Goal: Transaction & Acquisition: Purchase product/service

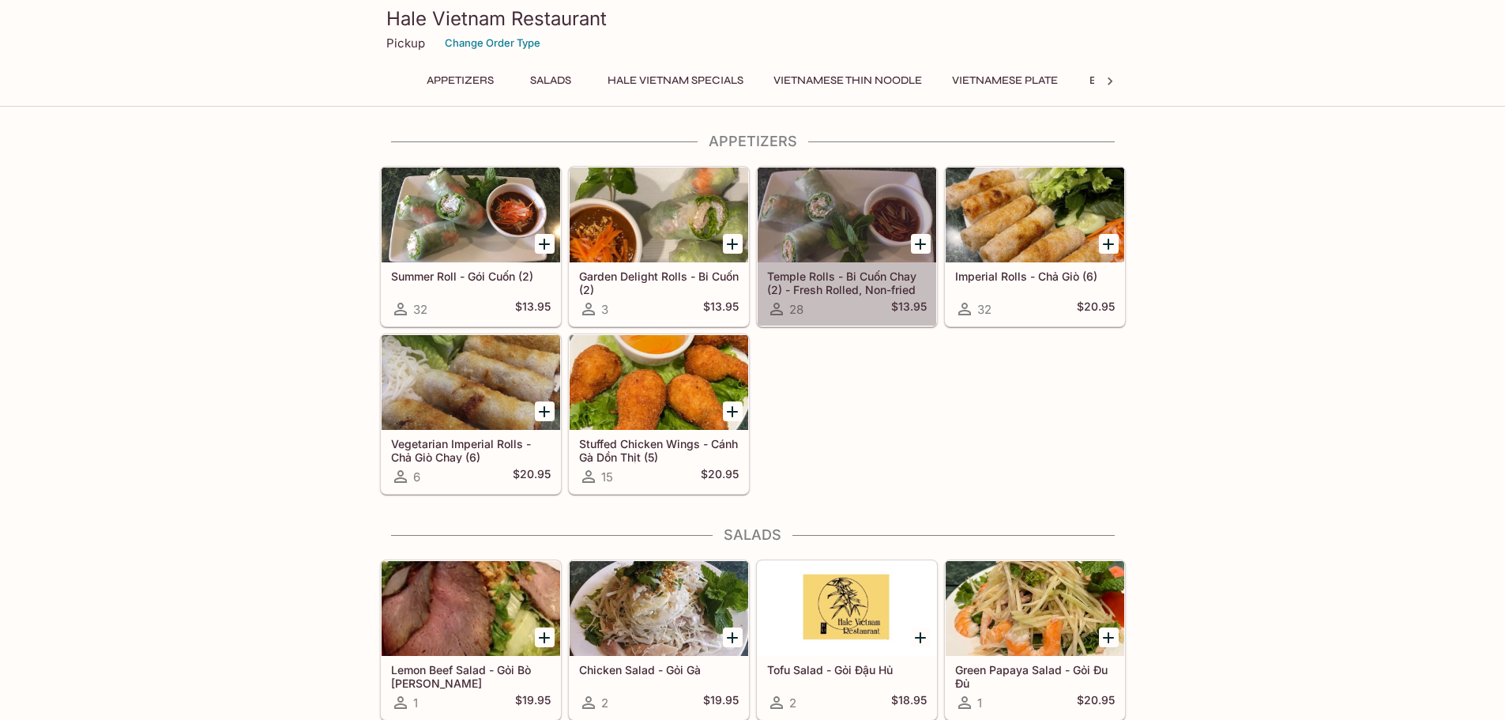
click at [850, 219] on div at bounding box center [847, 215] width 179 height 95
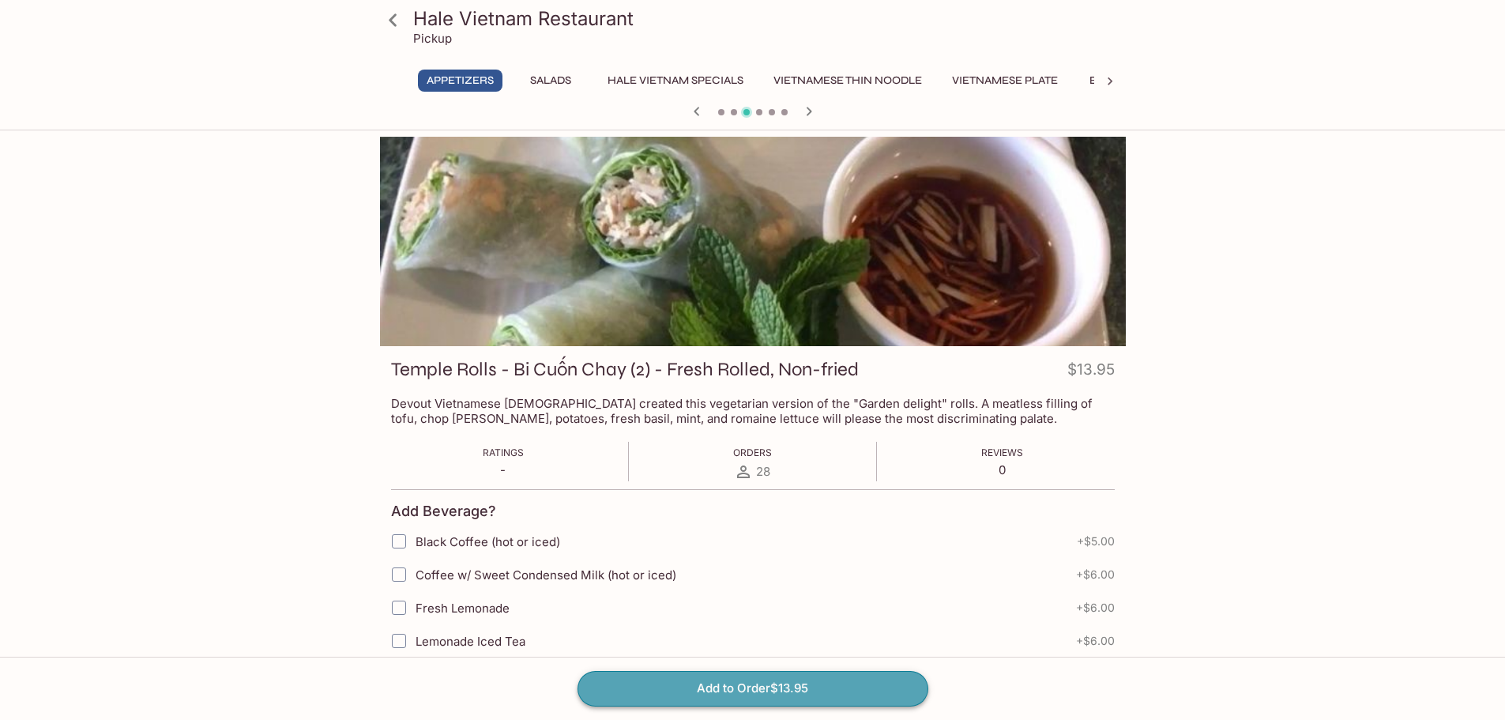
click at [757, 684] on button "Add to Order $13.95" at bounding box center [753, 688] width 351 height 35
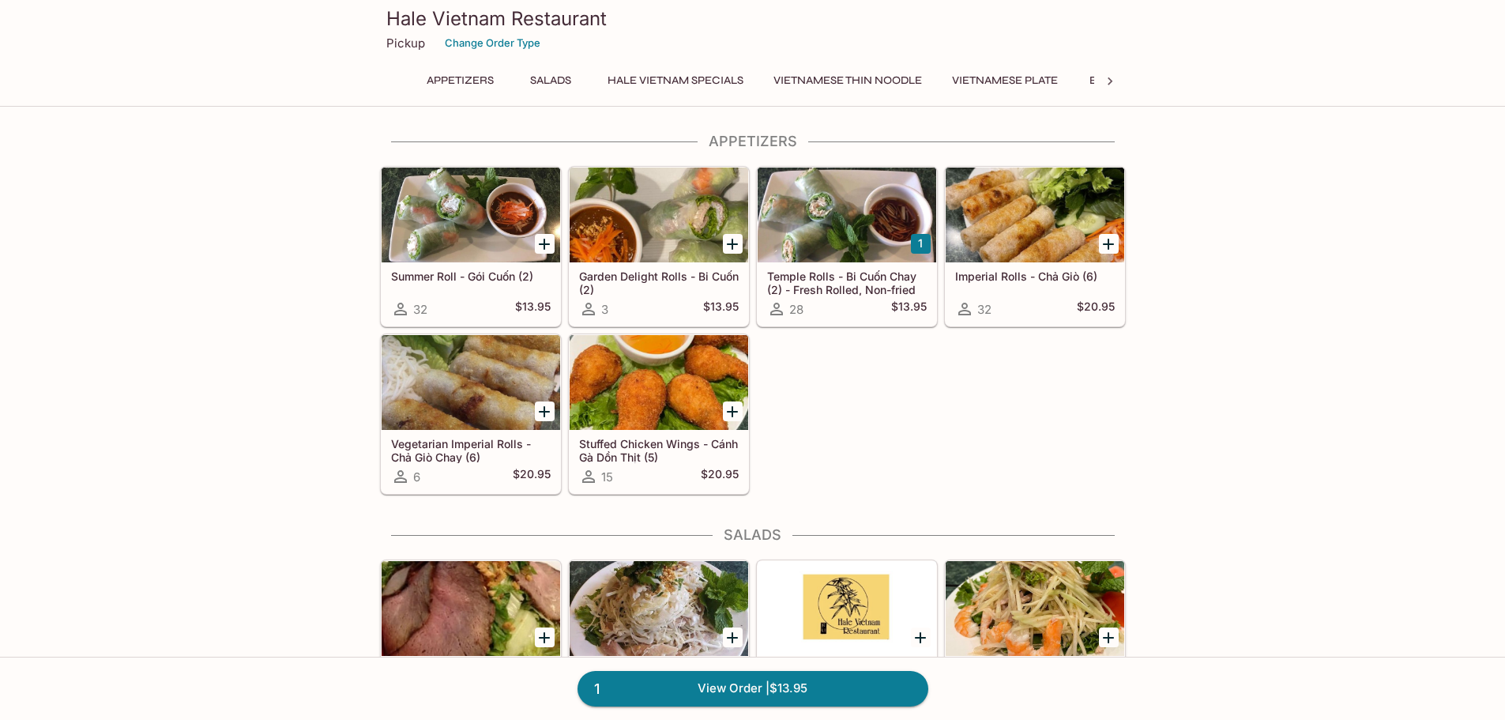
click at [891, 227] on div at bounding box center [847, 215] width 179 height 95
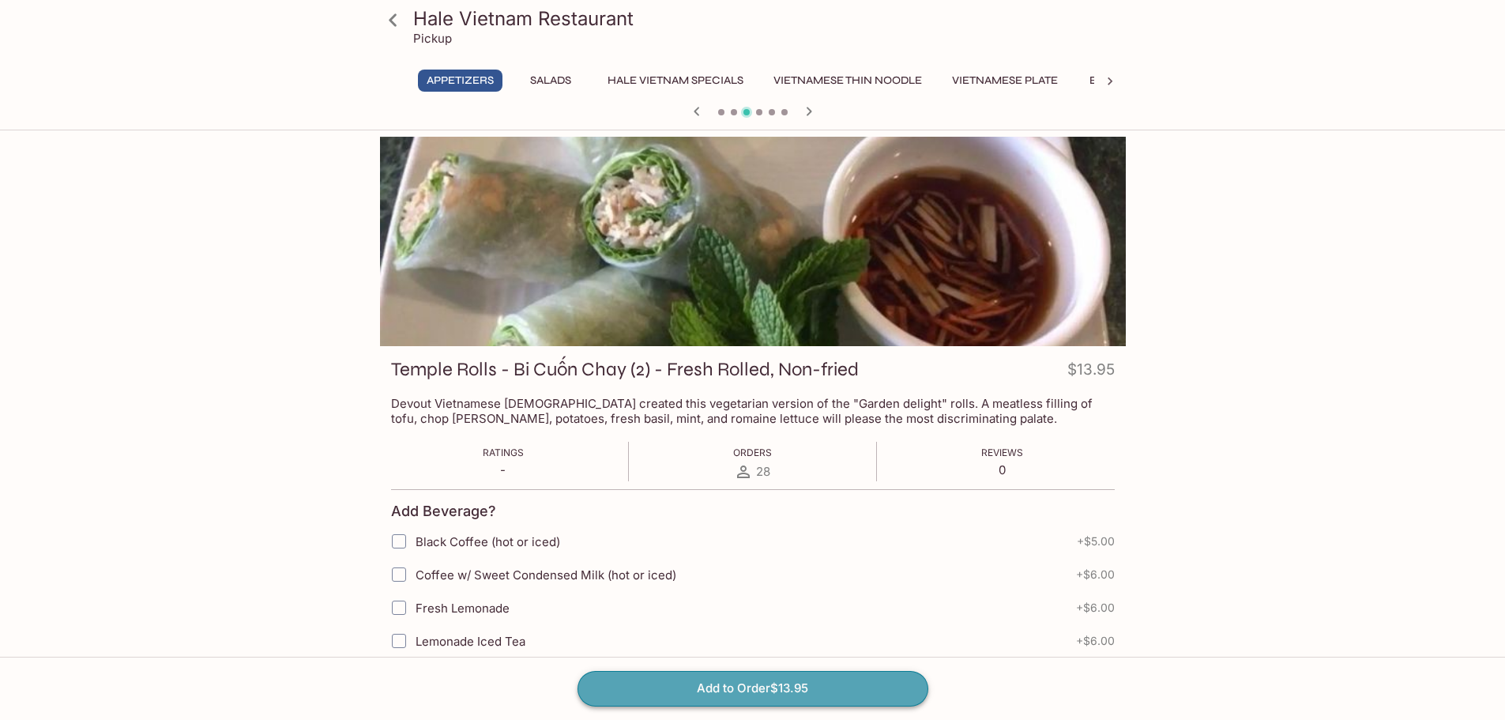
click at [832, 690] on button "Add to Order $13.95" at bounding box center [753, 688] width 351 height 35
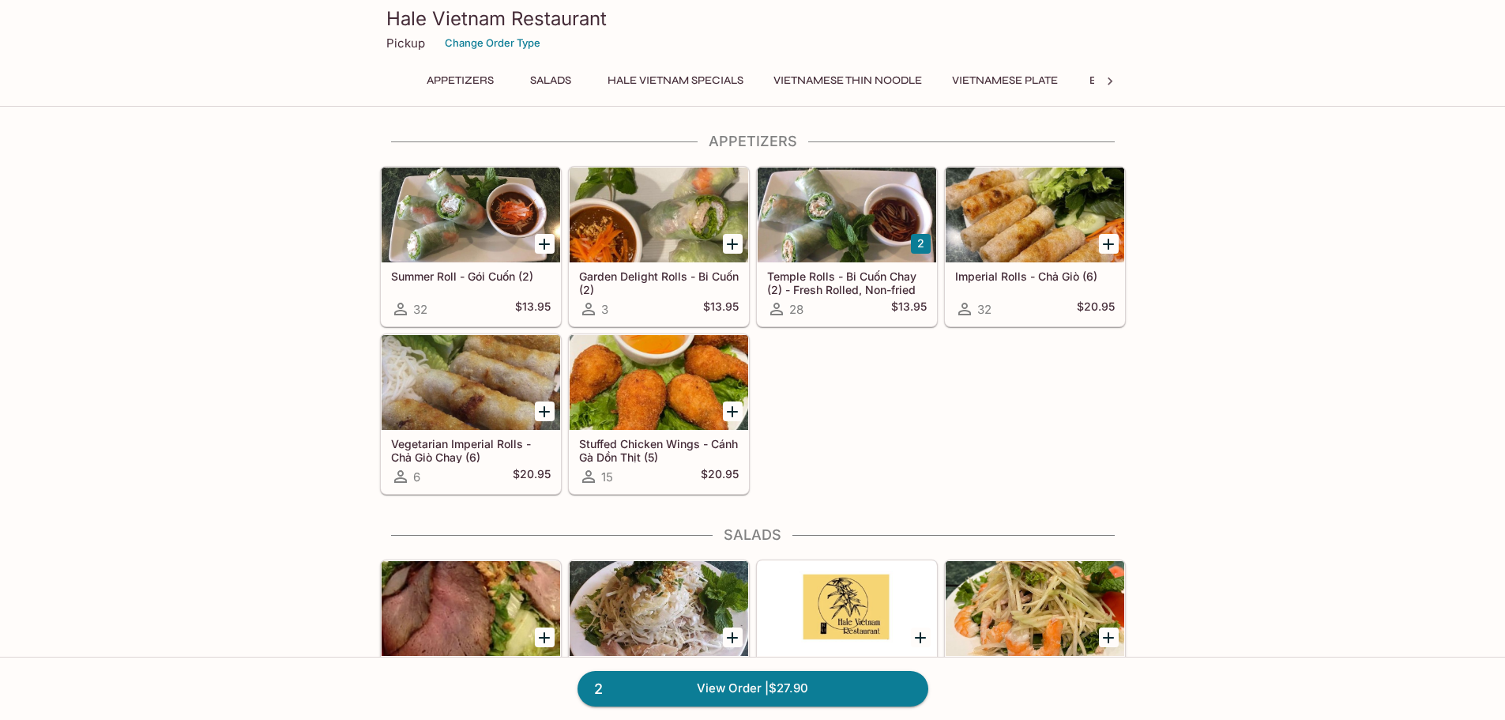
click at [832, 690] on link "2 View Order | $27.90" at bounding box center [753, 688] width 351 height 35
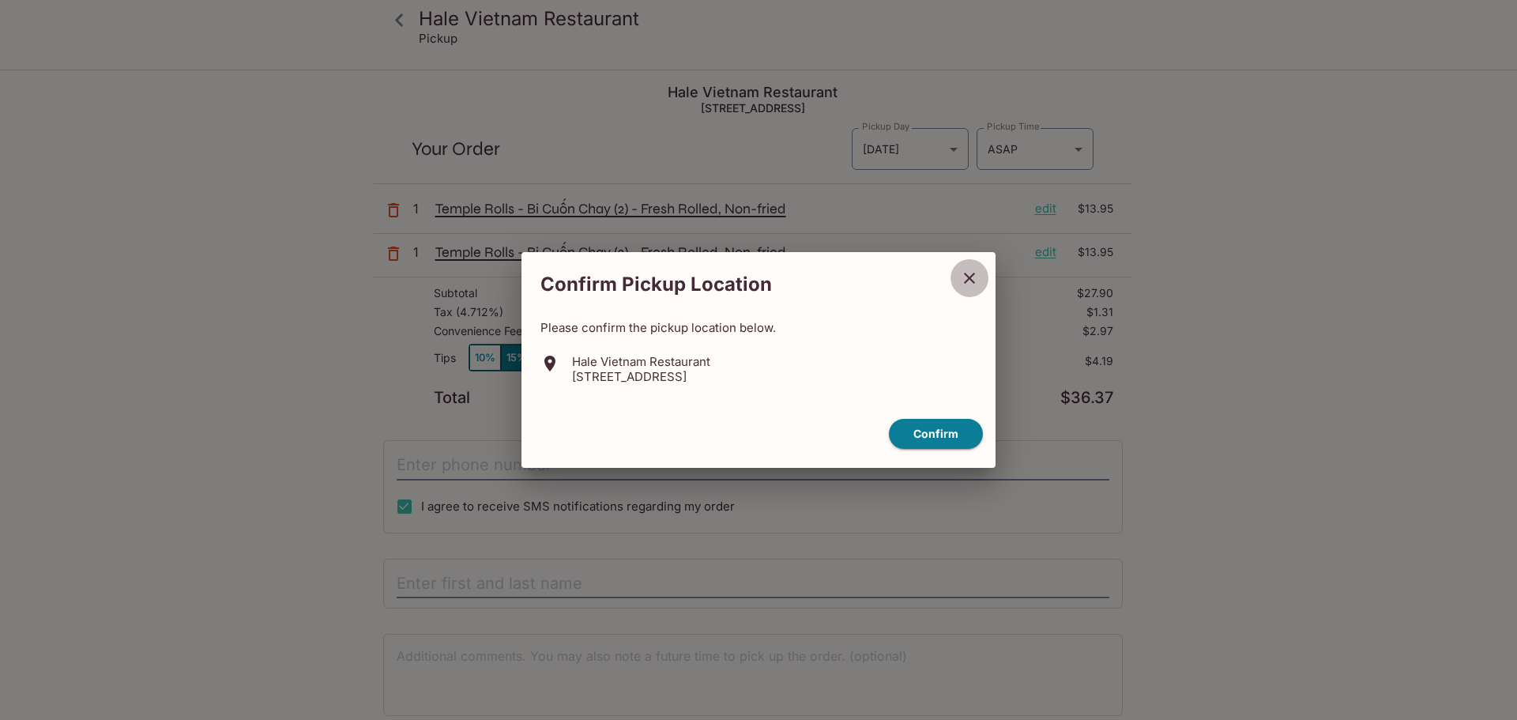
click at [962, 278] on icon "close" at bounding box center [969, 278] width 19 height 19
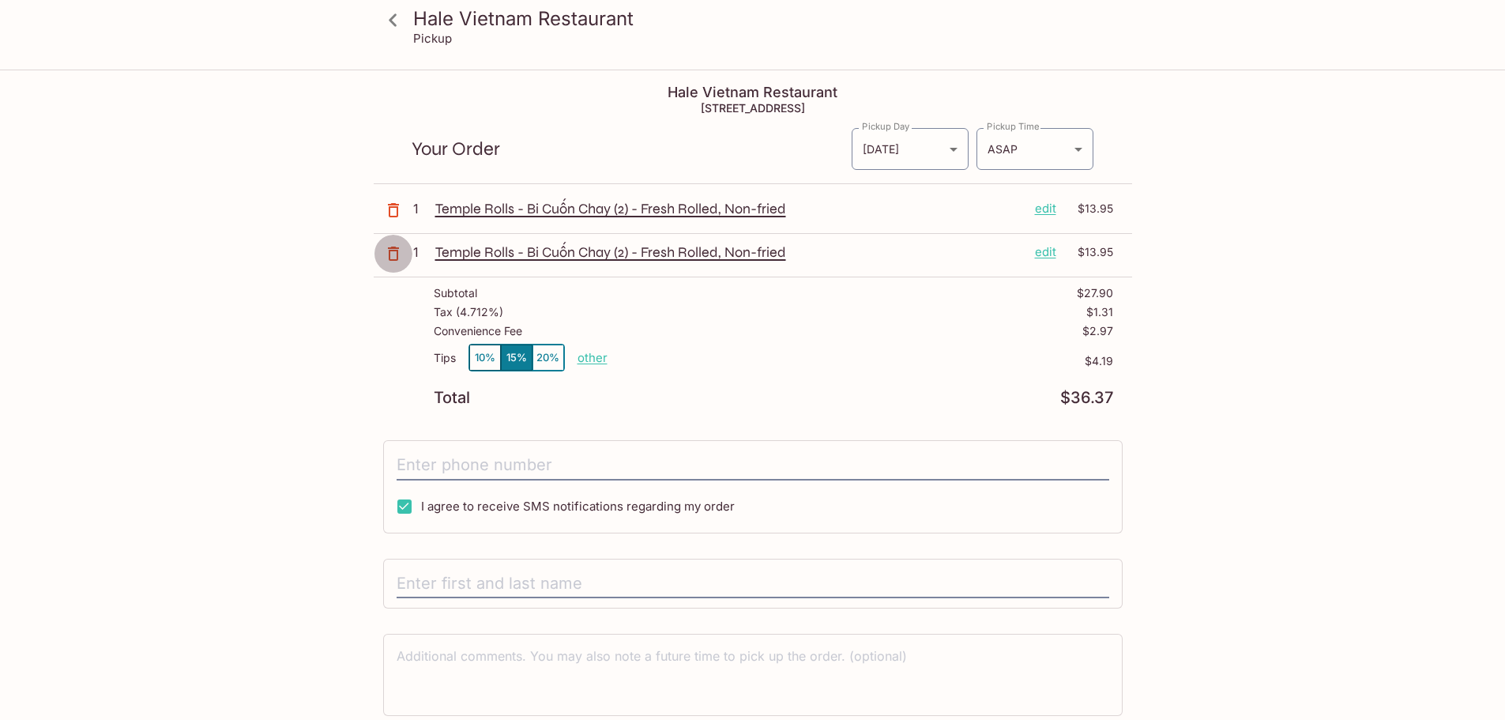
click at [389, 256] on icon "button" at bounding box center [393, 254] width 11 height 14
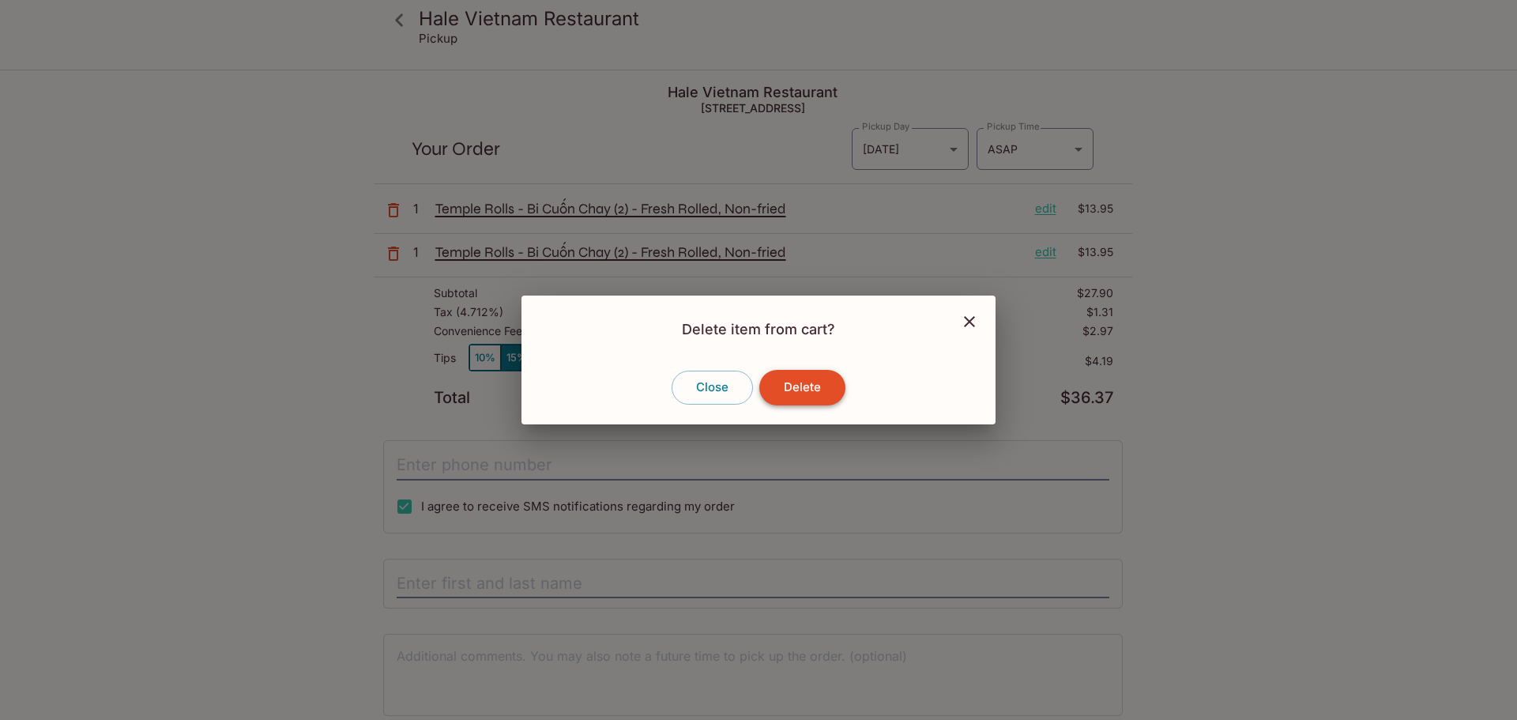
click at [789, 390] on button "Delete" at bounding box center [802, 387] width 86 height 35
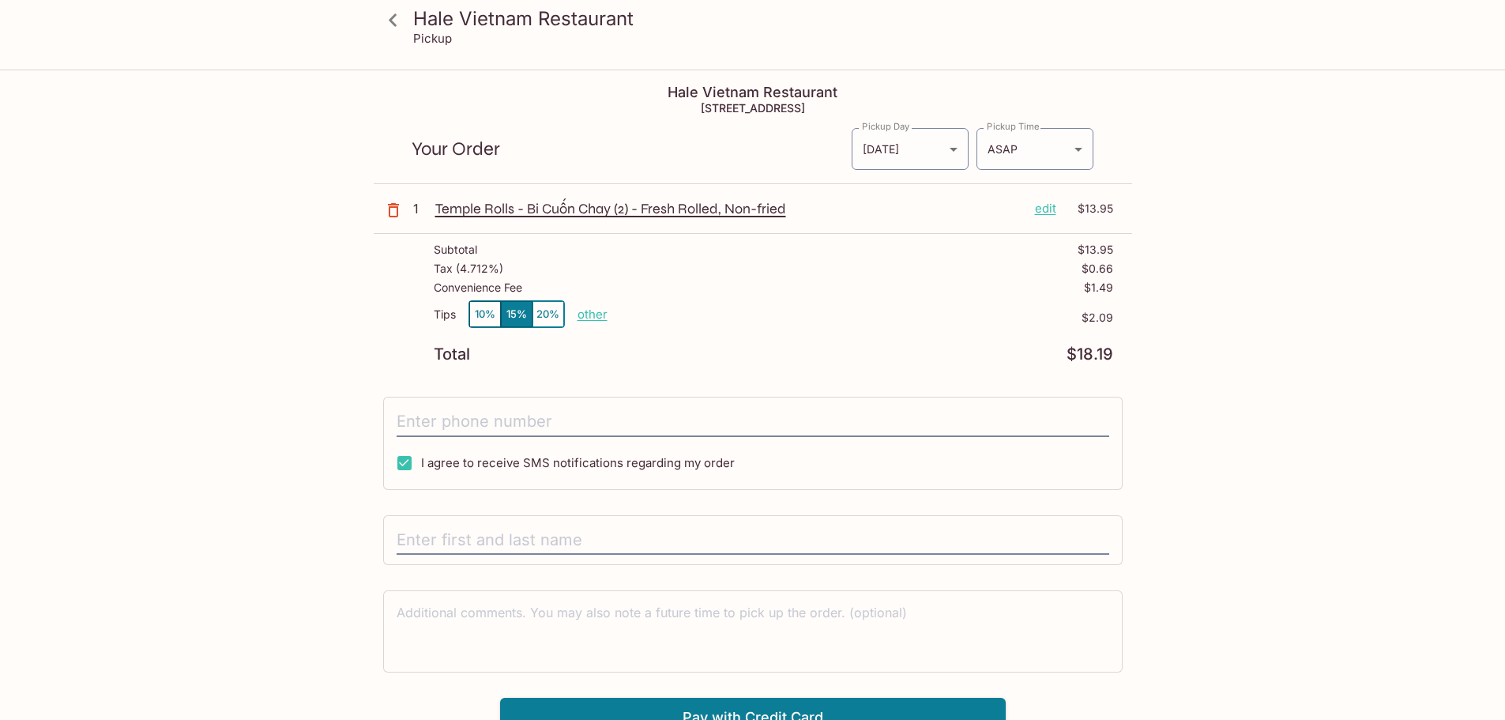
click at [482, 307] on button "10%" at bounding box center [485, 314] width 32 height 26
click at [1053, 152] on body "[PERSON_NAME] Vietnam Restaurant Pickup [PERSON_NAME] [GEOGRAPHIC_DATA] Restaur…" at bounding box center [752, 431] width 1505 height 720
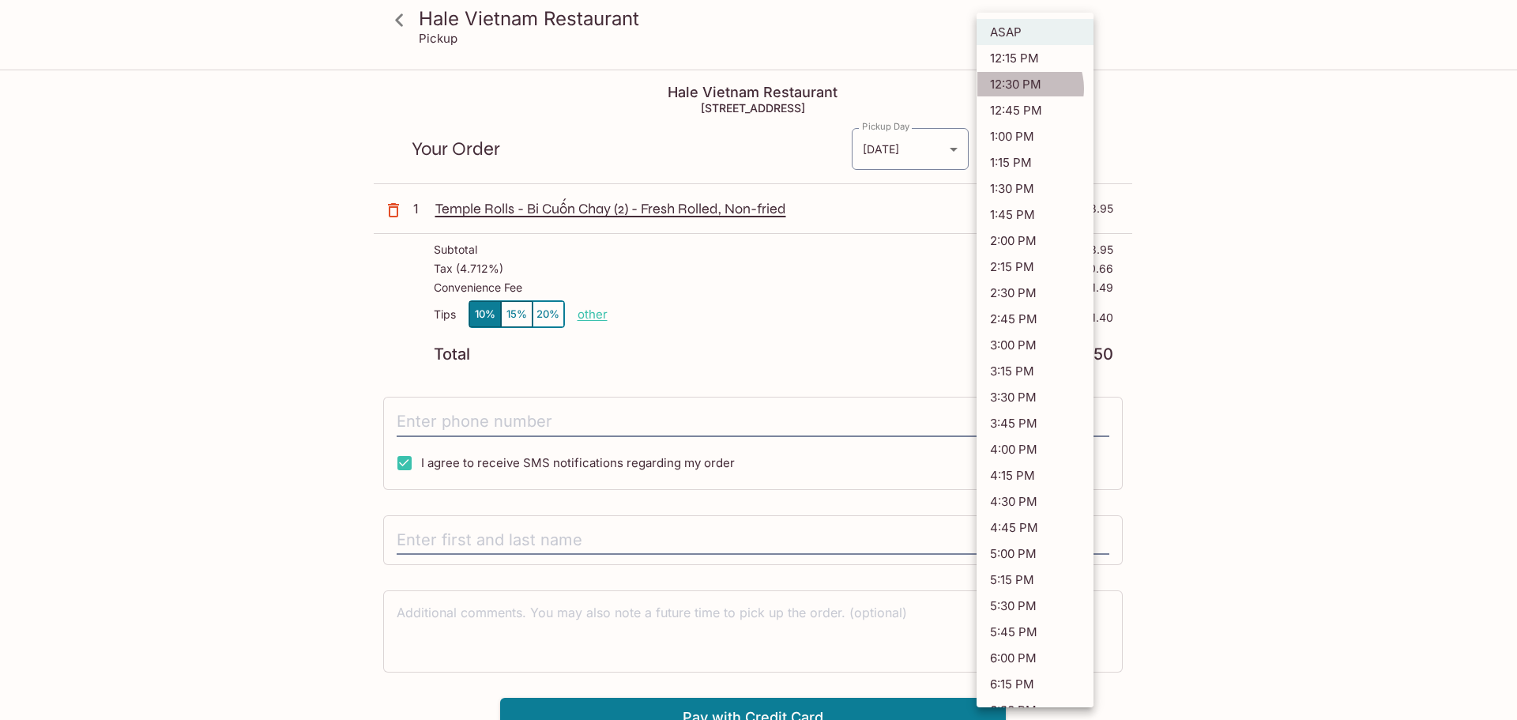
click at [1020, 89] on li "12:30 PM" at bounding box center [1035, 84] width 117 height 26
type input "[DATE]T22:30:48.000000Z"
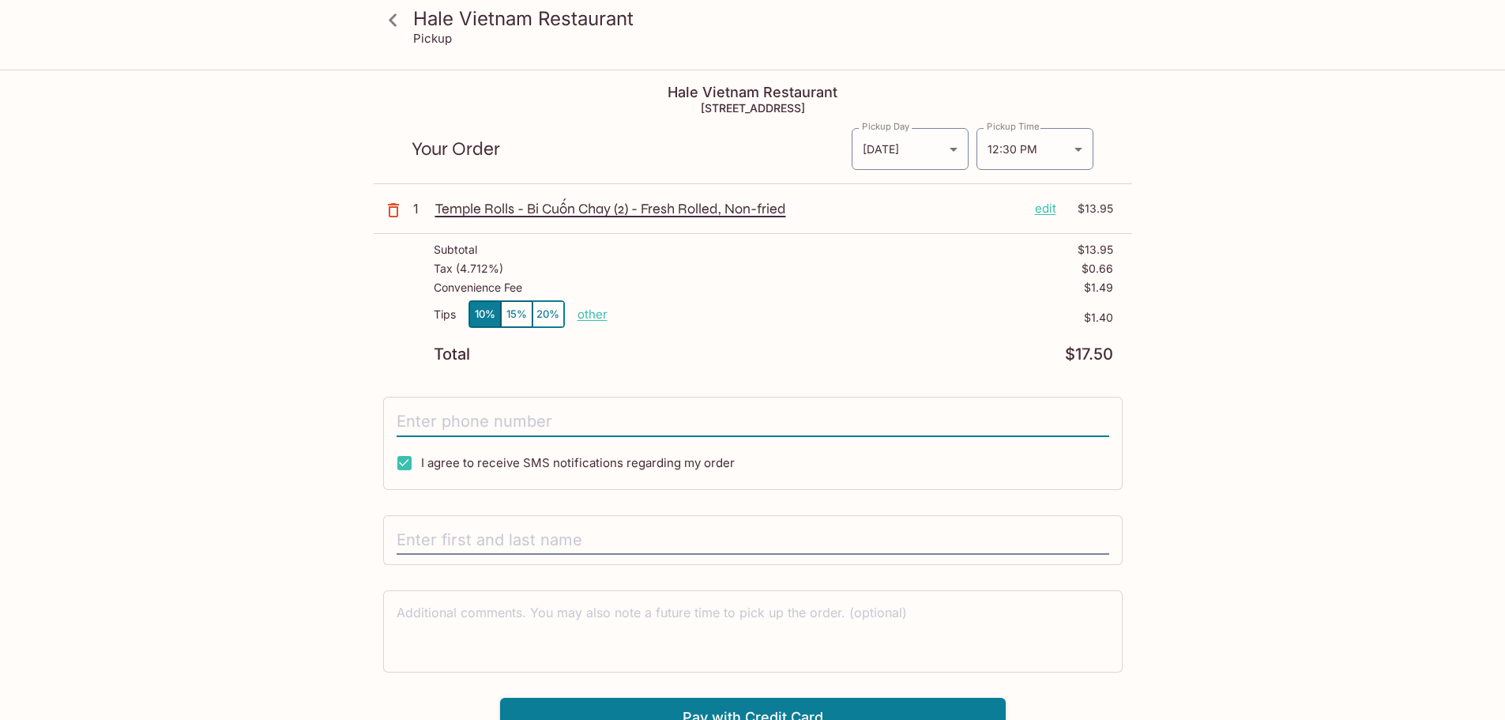
click at [529, 419] on input "tel" at bounding box center [753, 422] width 713 height 30
type input "[PHONE_NUMBER]"
click at [473, 548] on input "text" at bounding box center [753, 540] width 713 height 30
type input "[PERSON_NAME]"
click at [1399, 524] on div "[PERSON_NAME] [GEOGRAPHIC_DATA] Restaurant Pickup [PERSON_NAME] [GEOGRAPHIC_DAT…" at bounding box center [752, 431] width 1505 height 720
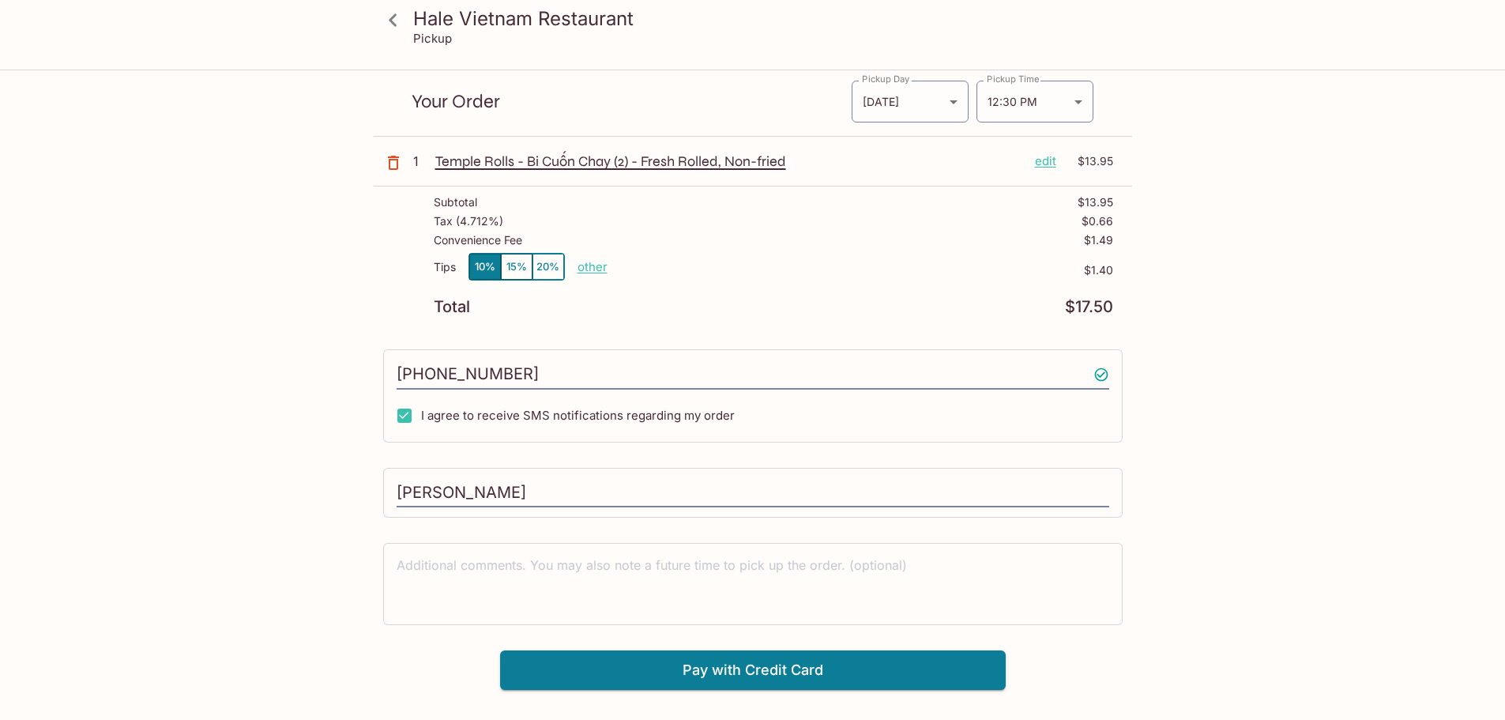
scroll to position [71, 0]
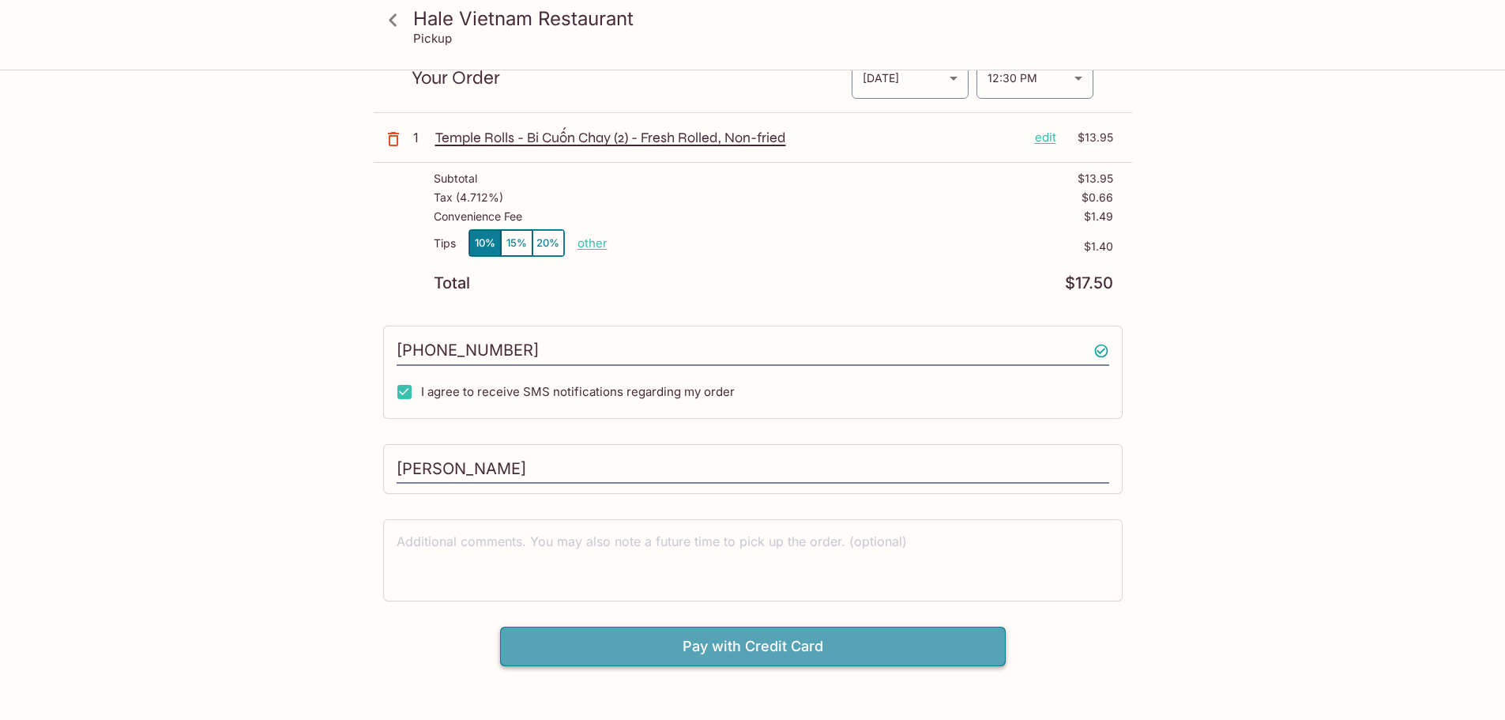
click at [820, 648] on button "Pay with Credit Card" at bounding box center [753, 647] width 506 height 40
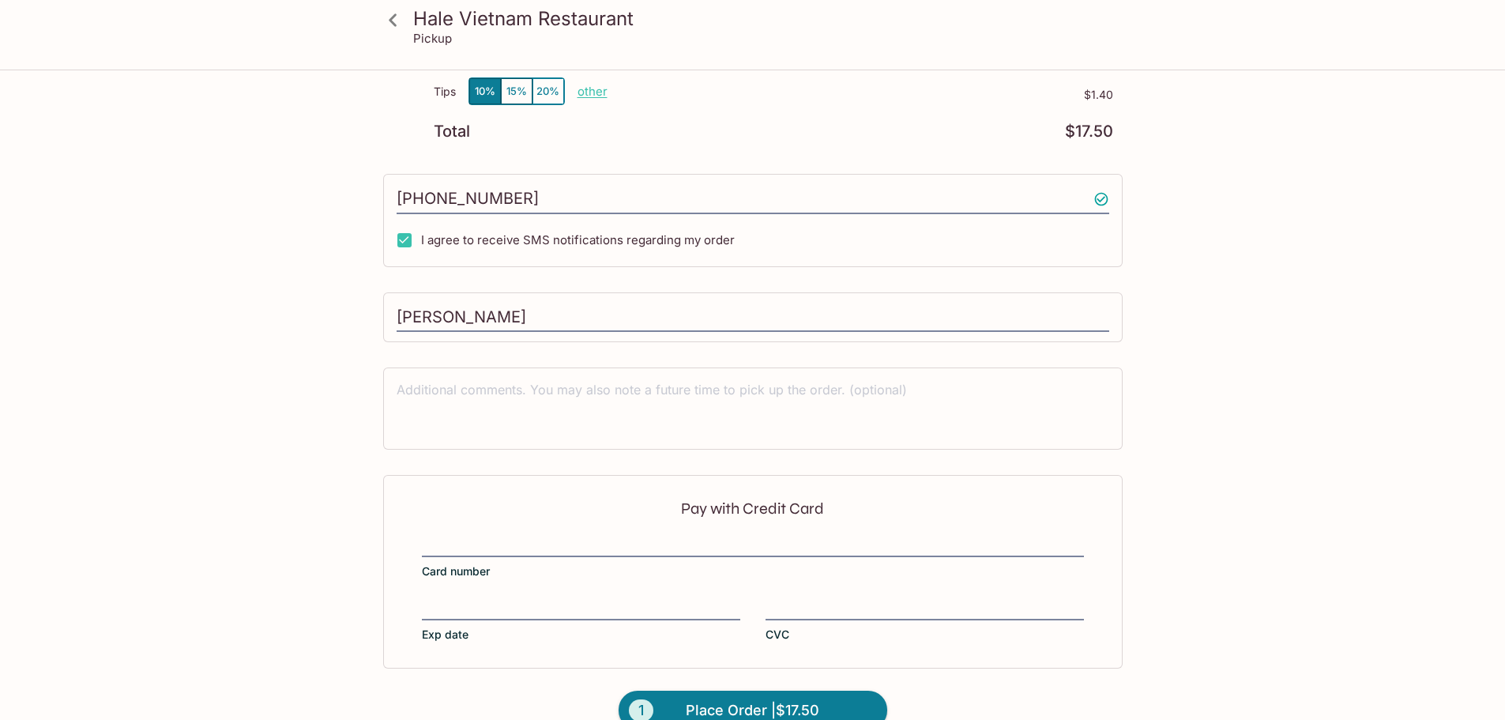
scroll to position [254, 0]
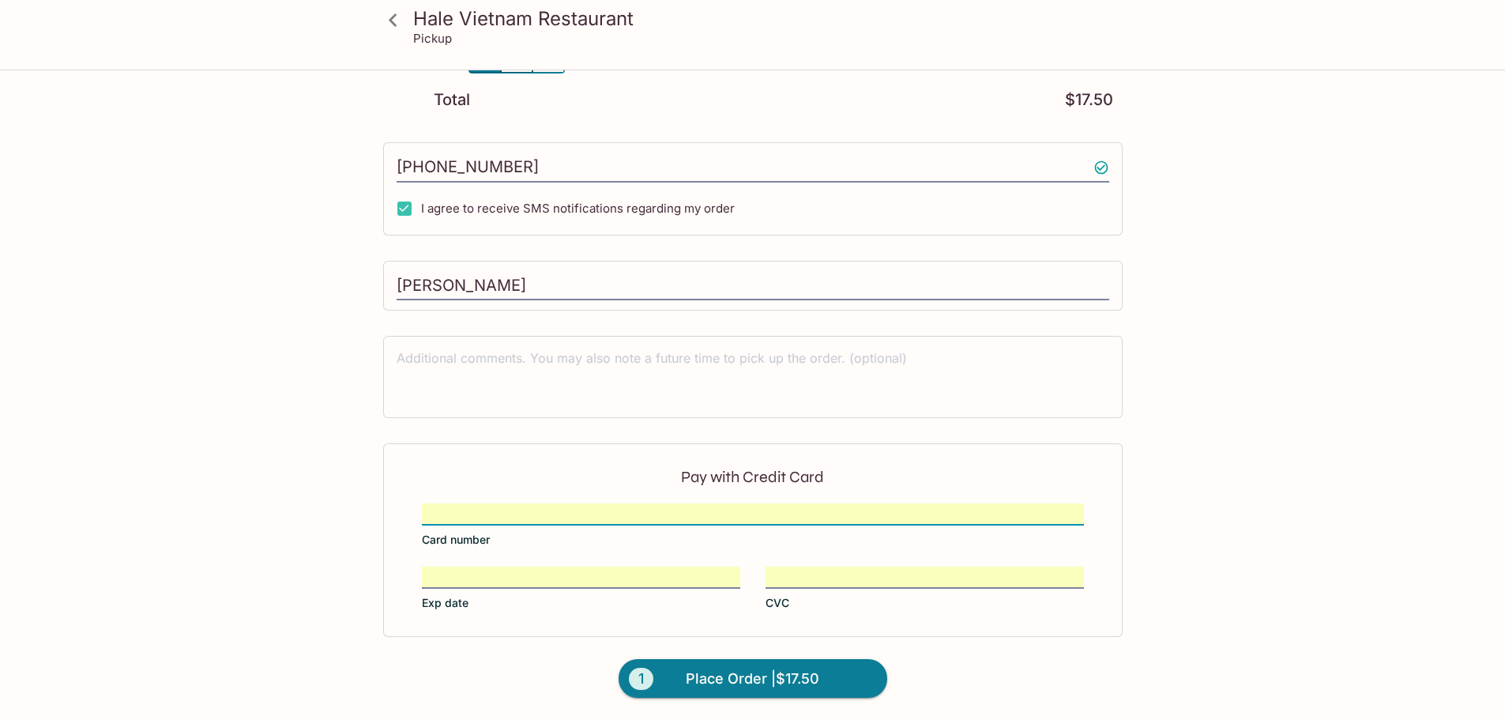
click at [1192, 345] on div "[PERSON_NAME] [GEOGRAPHIC_DATA] Restaurant Pickup [PERSON_NAME] [GEOGRAPHIC_DAT…" at bounding box center [752, 268] width 1011 height 903
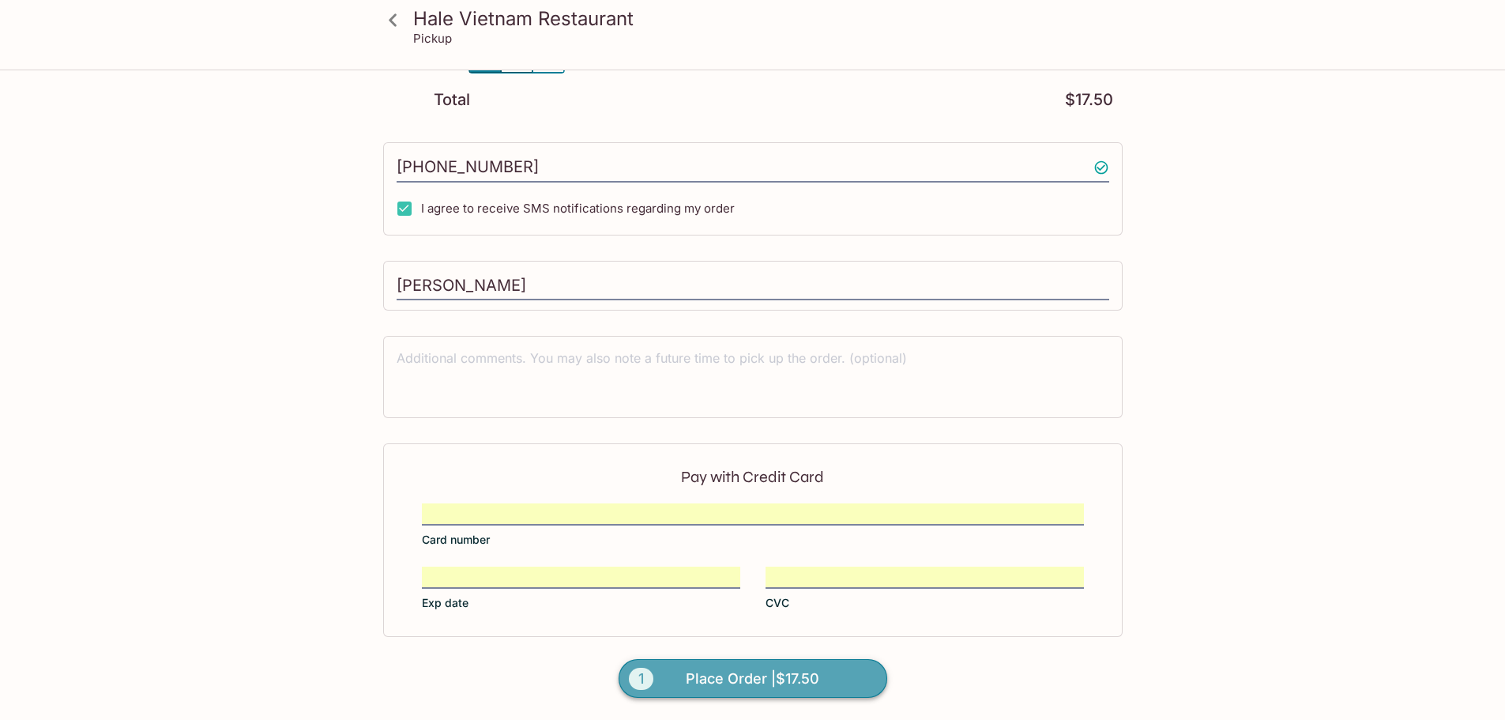
click at [841, 676] on button "1 Place Order | $17.50" at bounding box center [753, 679] width 269 height 40
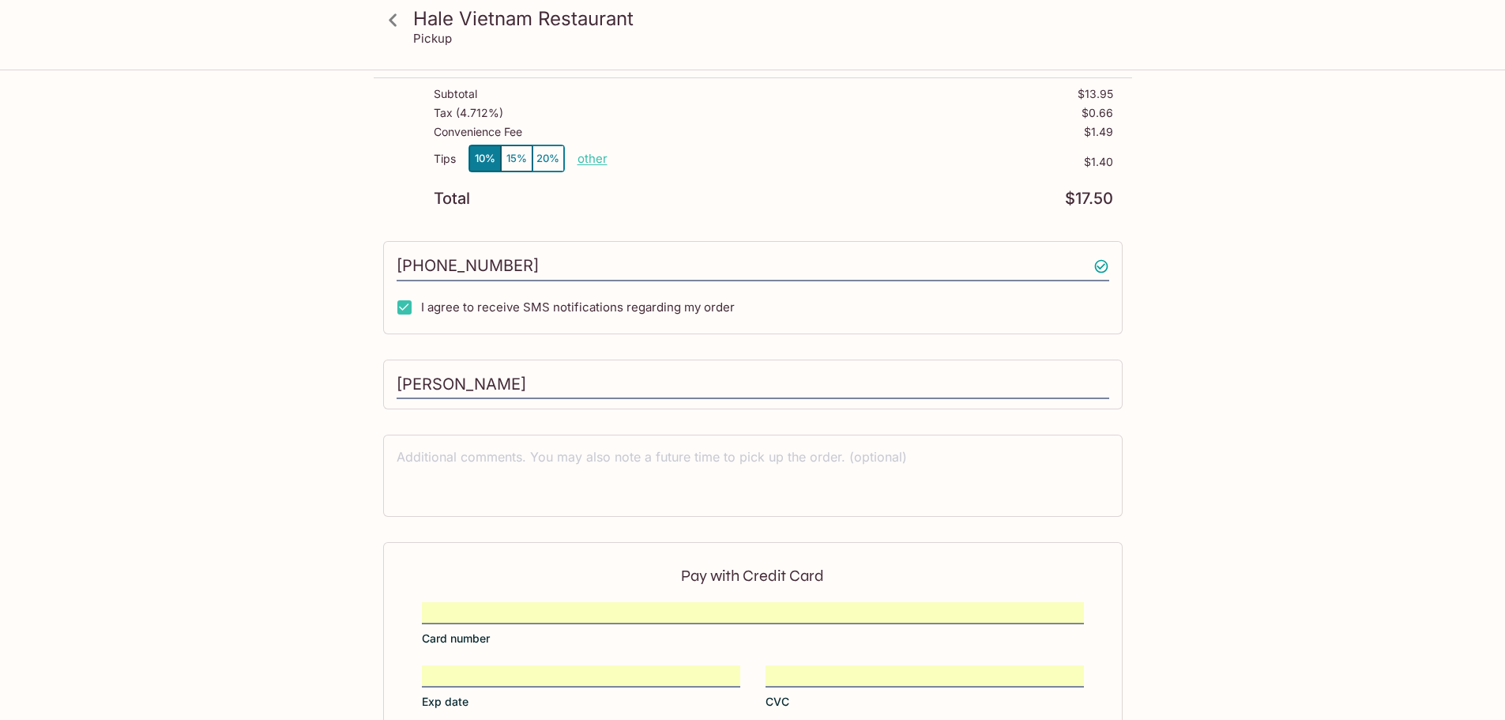
scroll to position [6, 0]
